Goal: Complete application form

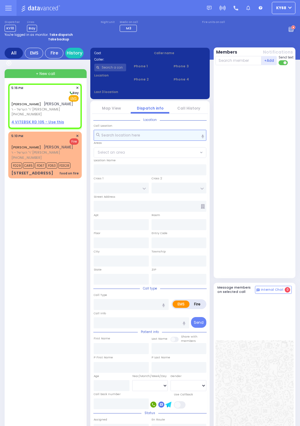
select select
radio input "true"
type input "[PERSON_NAME]"
select select
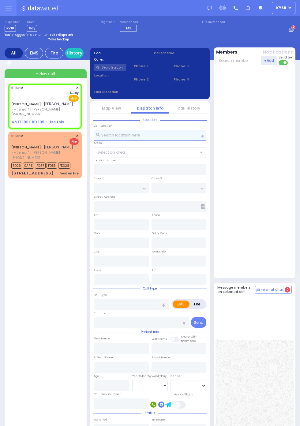
type input "17:16"
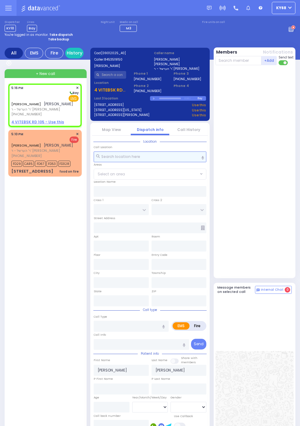
select select
radio input "true"
select select
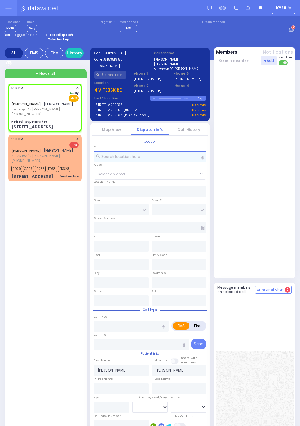
select select
radio input "true"
select select
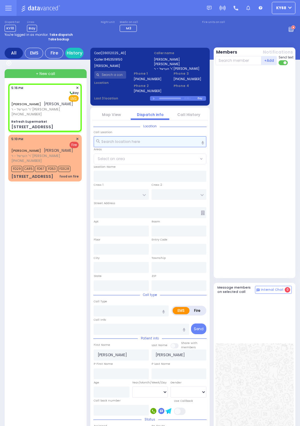
type input "Refresh Supermarket"
type input "RATZFERT WAY"
type input "HAMASPIK WAY"
type input "[STREET_ADDRESS]"
type input "Monroe"
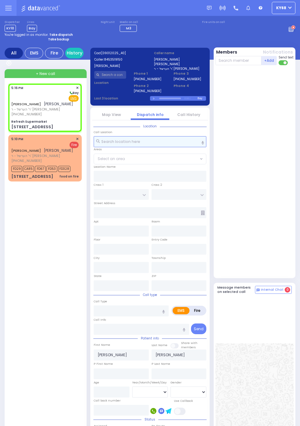
type input "[US_STATE]"
type input "10950"
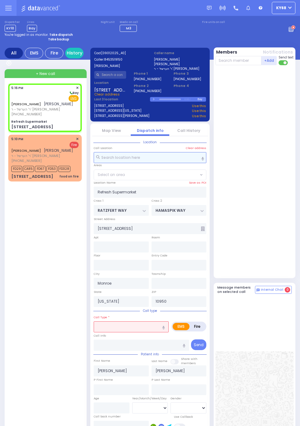
select select "SECTION 4"
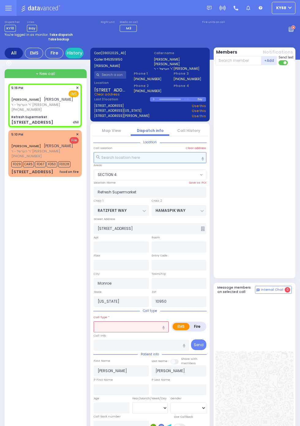
select select
type input "chil"
radio input "true"
select select
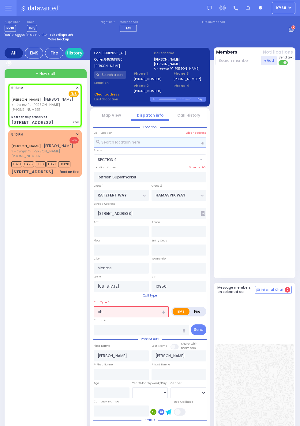
select select
radio input "true"
select select
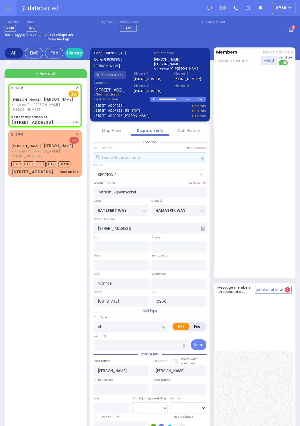
select select "SECTION 4"
select select
radio input "true"
select select
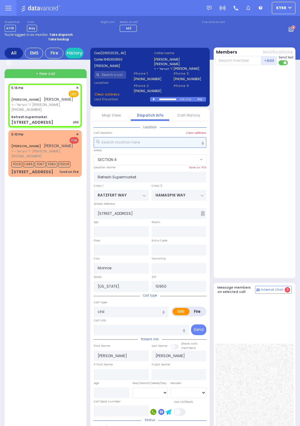
select select "SECTION 4"
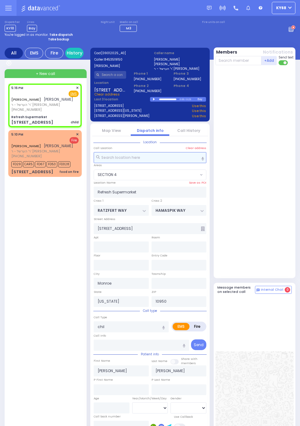
select select
type input "child"
radio input "true"
select select
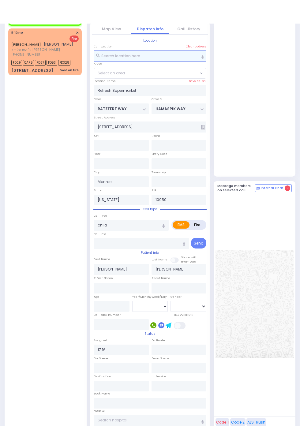
scroll to position [102, 0]
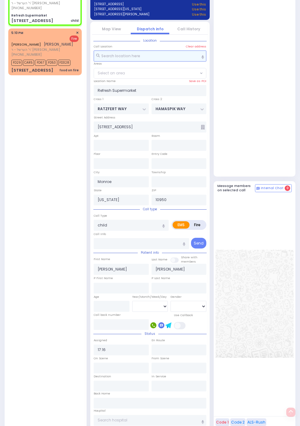
select select "SECTION 4"
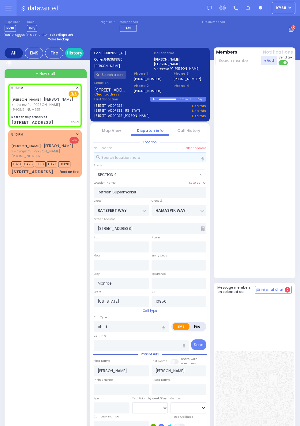
select select
radio input "true"
select select
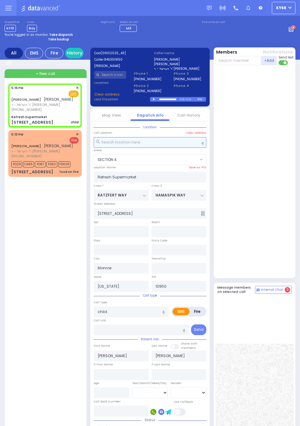
select select "SECTION 4"
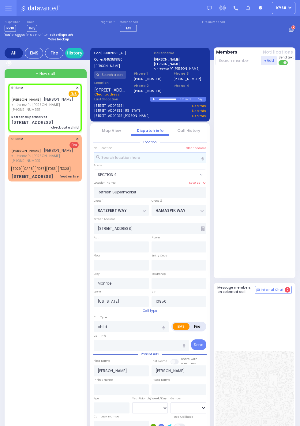
select select
type input "check out a child"
radio input "true"
select select
select select "SECTION 4"
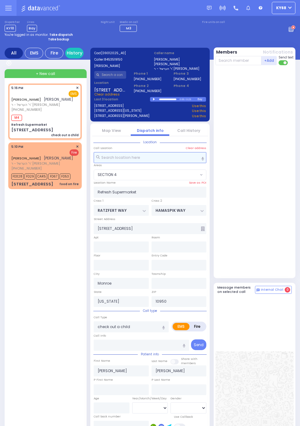
select select
radio input "true"
select select
type input "17:18"
select select "SECTION 4"
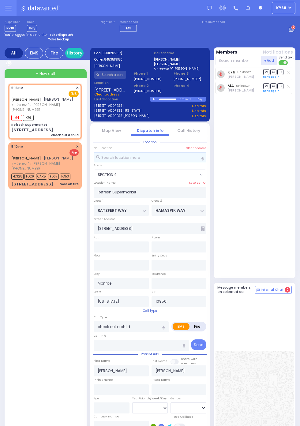
select select
radio input "true"
select select
select select "SECTION 4"
select select
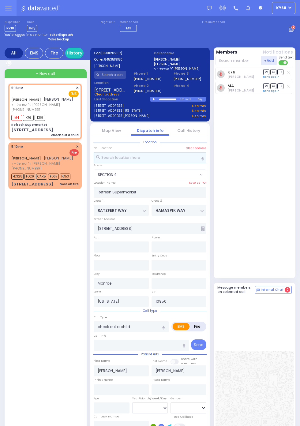
radio input "true"
select select
select select "SECTION 4"
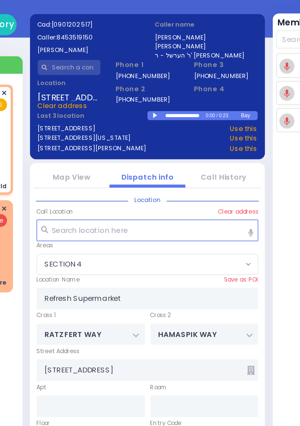
click at [156, 101] on div at bounding box center [154, 99] width 3 height 3
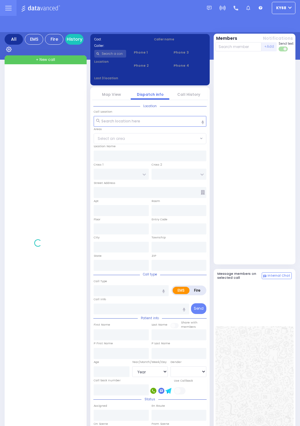
select select "Year"
